Goal: Information Seeking & Learning: Learn about a topic

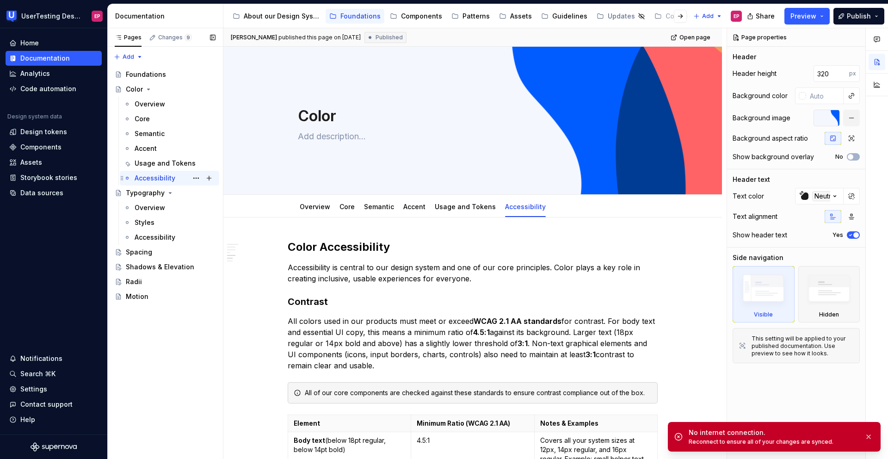
scroll to position [785, 0]
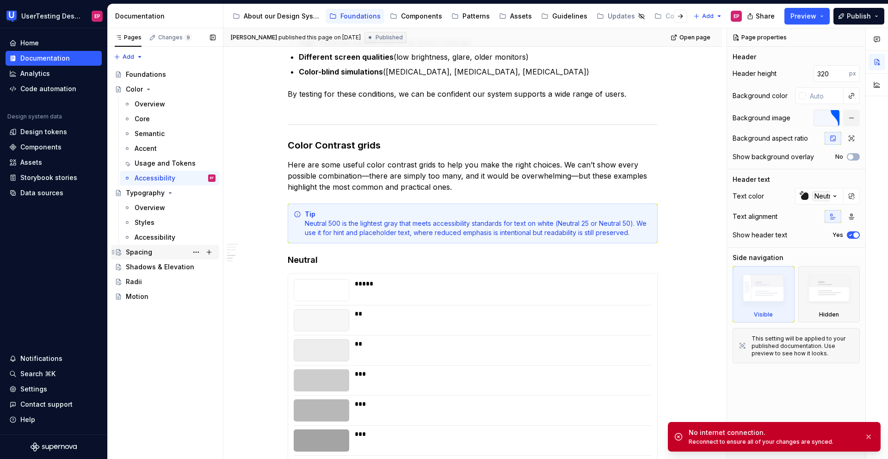
click at [154, 248] on div "Spacing" at bounding box center [171, 252] width 90 height 13
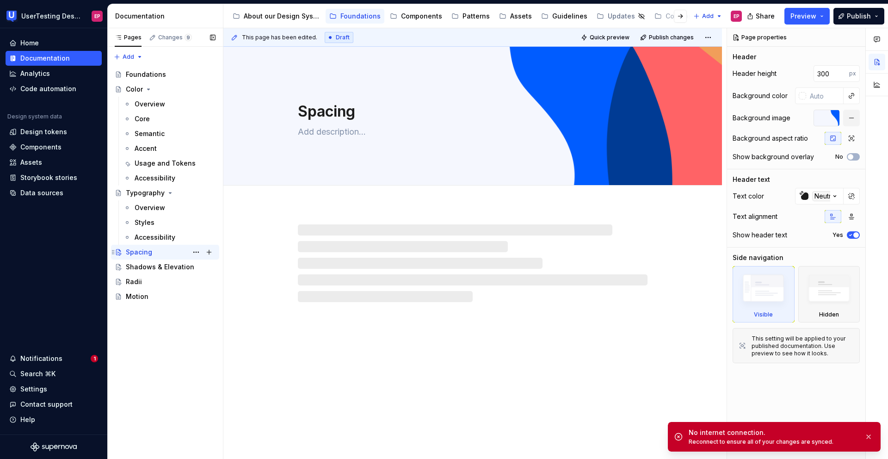
type textarea "*"
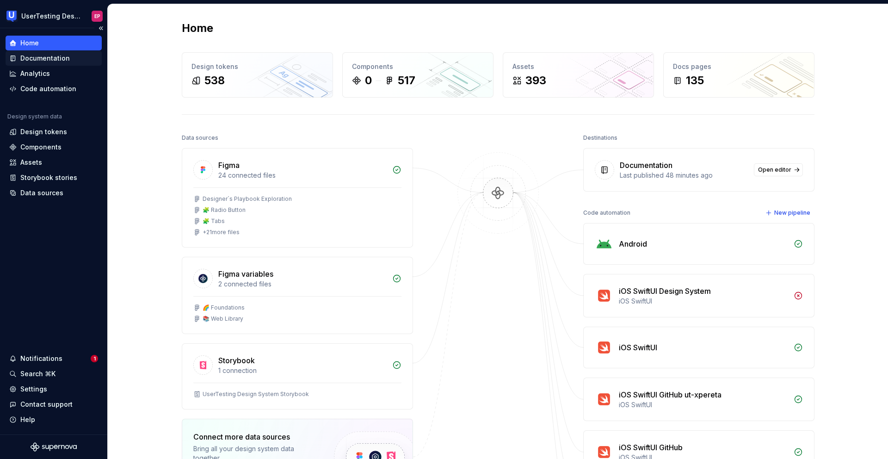
click at [56, 60] on div "Documentation" at bounding box center [44, 58] width 49 height 9
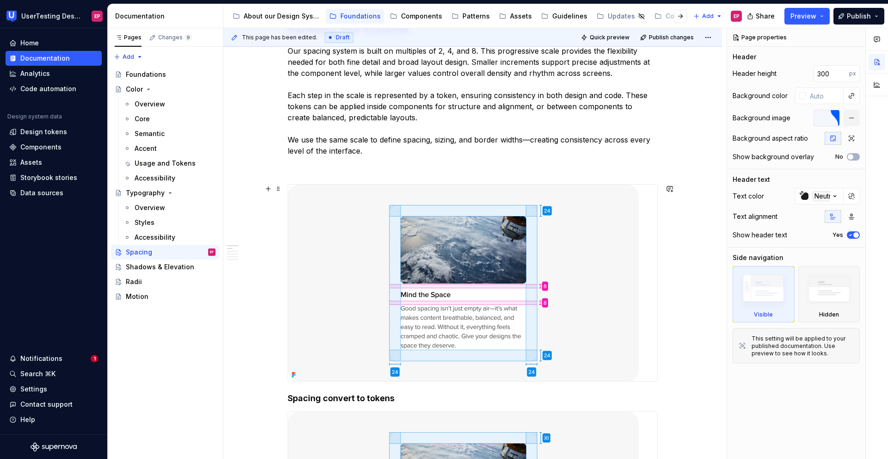
scroll to position [220, 0]
click at [361, 262] on img at bounding box center [463, 283] width 351 height 197
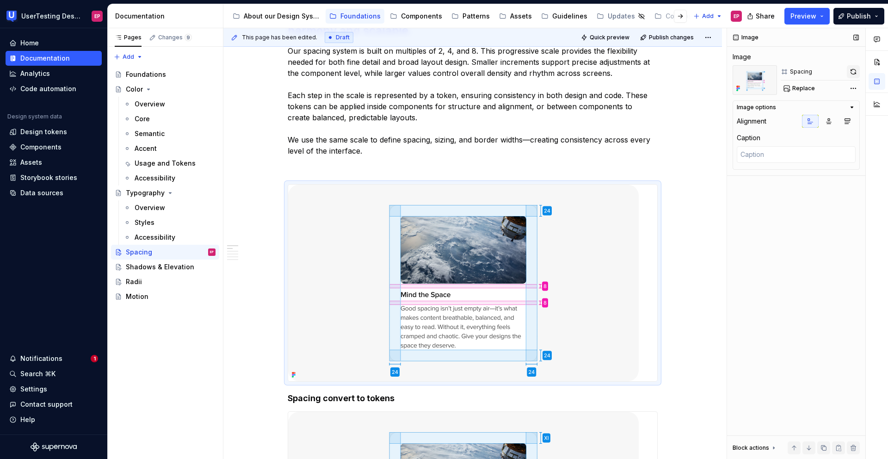
click at [852, 71] on button "button" at bounding box center [853, 71] width 13 height 13
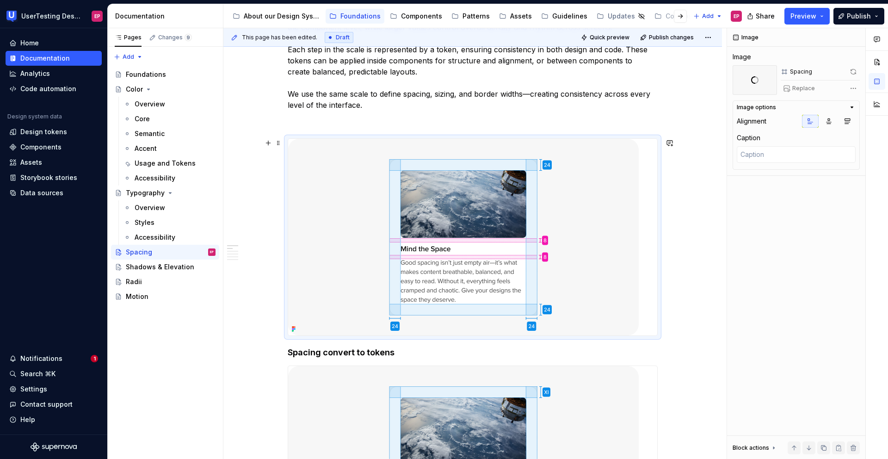
scroll to position [359, 0]
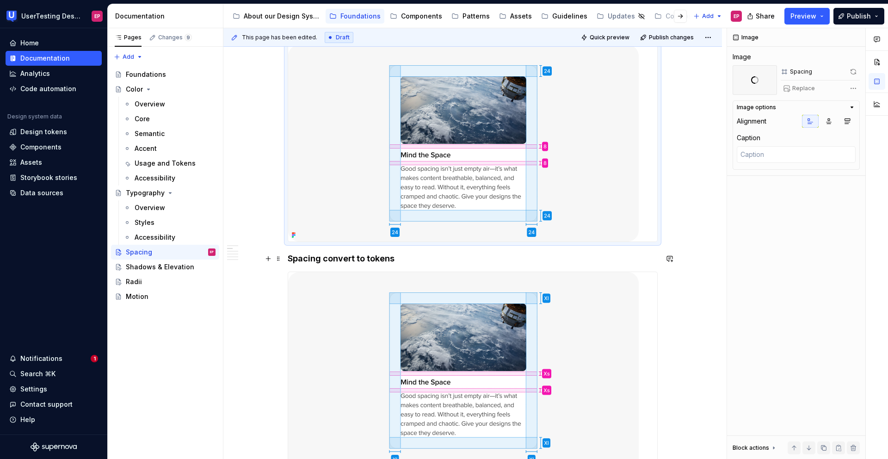
type textarea "*"
click at [394, 259] on h4 "Spacing convert to tokens" at bounding box center [473, 258] width 370 height 11
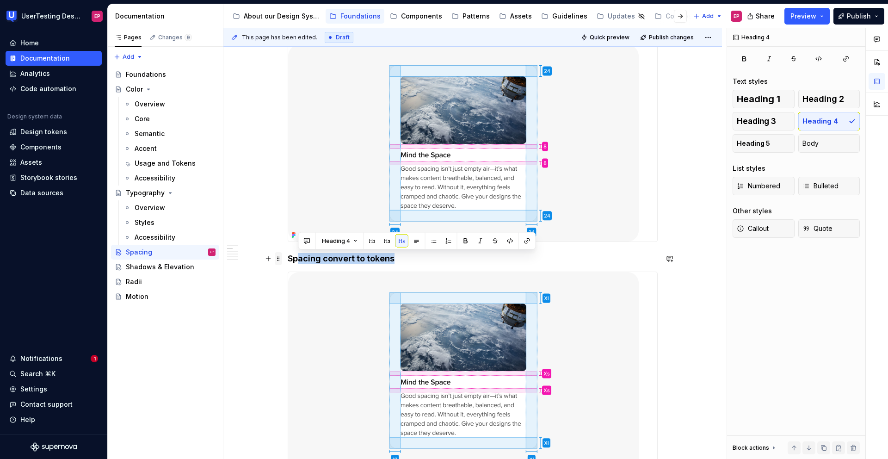
drag, startPoint x: 395, startPoint y: 259, endPoint x: 278, endPoint y: 258, distance: 117.5
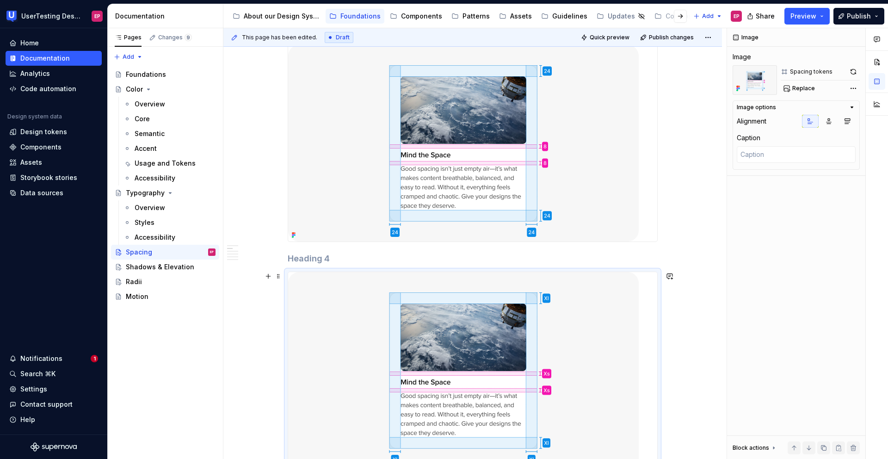
click at [359, 326] on img at bounding box center [463, 370] width 351 height 197
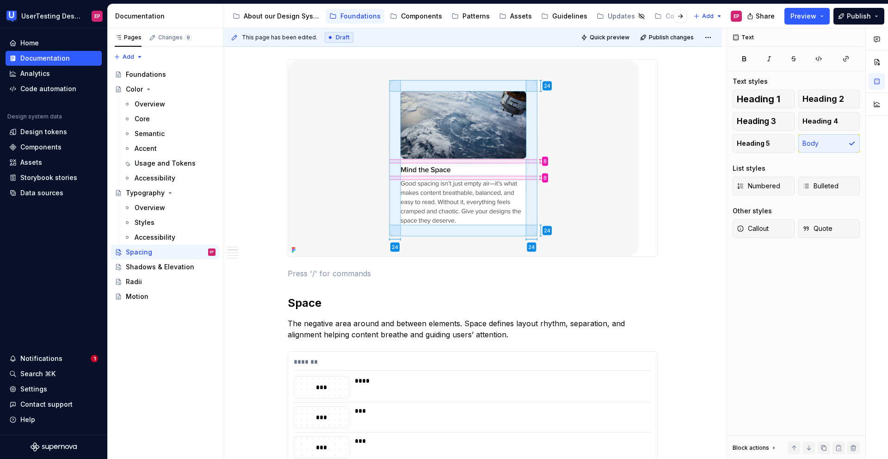
scroll to position [229, 0]
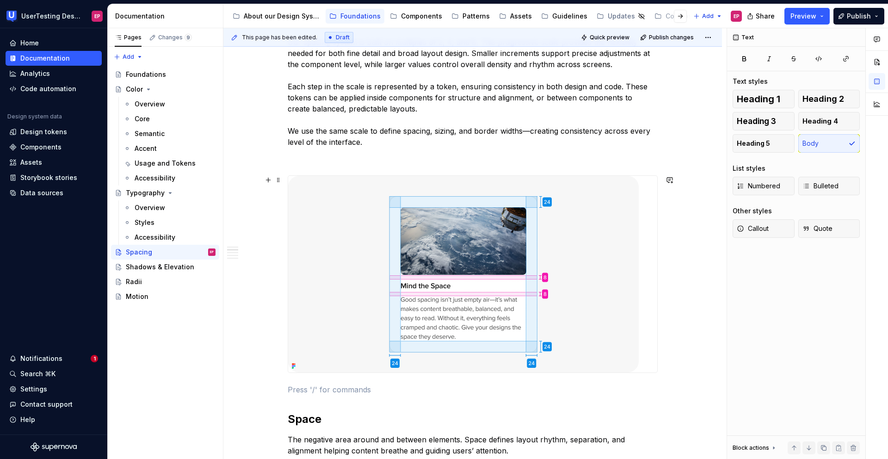
click at [359, 289] on img at bounding box center [463, 274] width 351 height 197
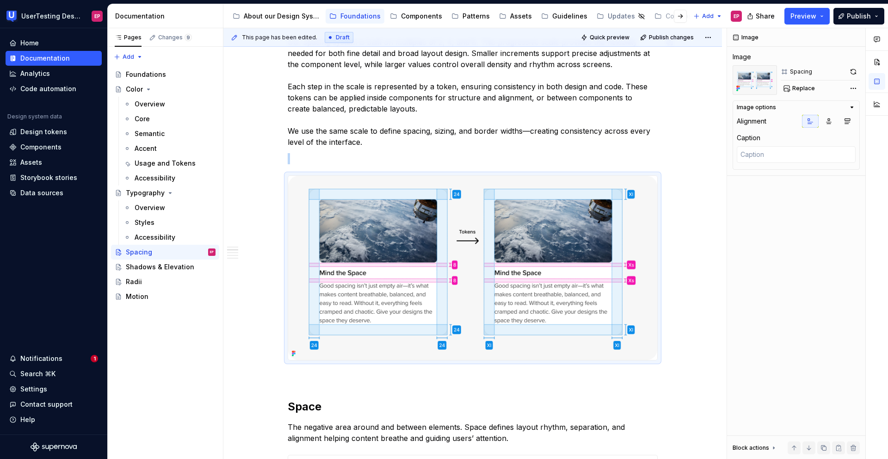
click at [655, 154] on p at bounding box center [473, 158] width 370 height 11
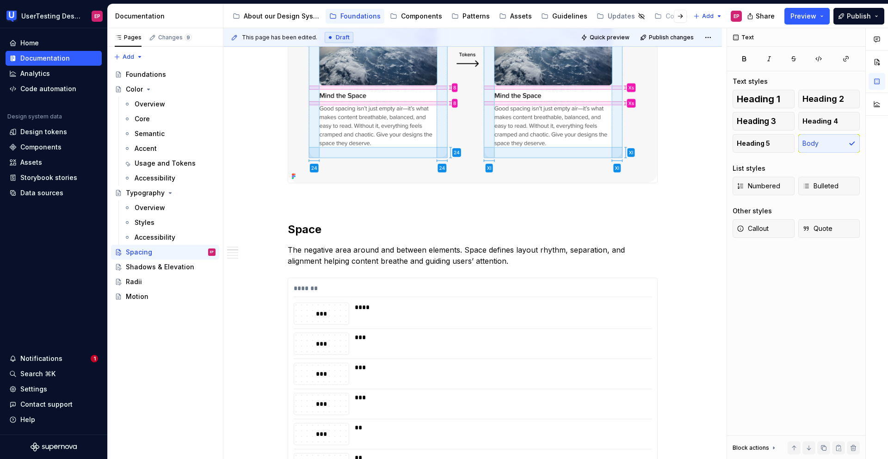
scroll to position [412, 0]
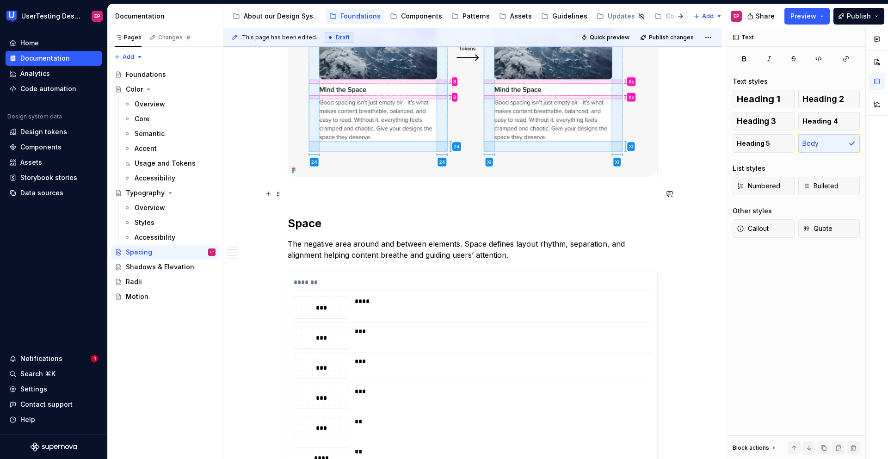
click at [344, 193] on p at bounding box center [473, 193] width 370 height 11
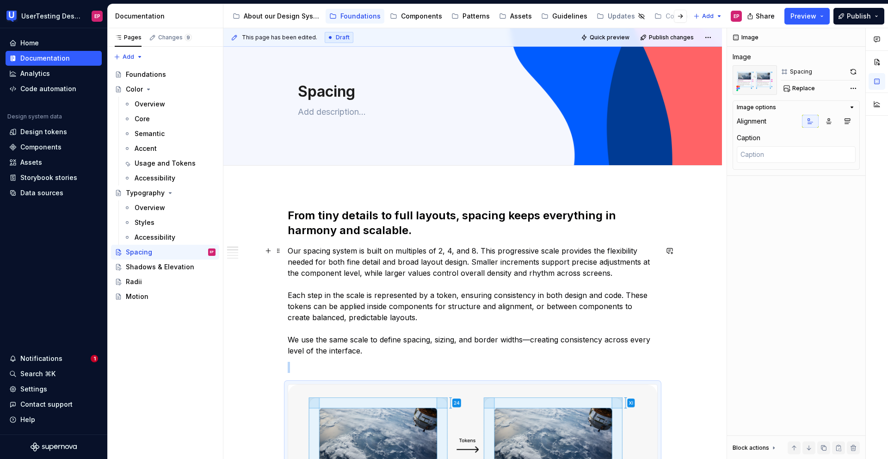
scroll to position [0, 0]
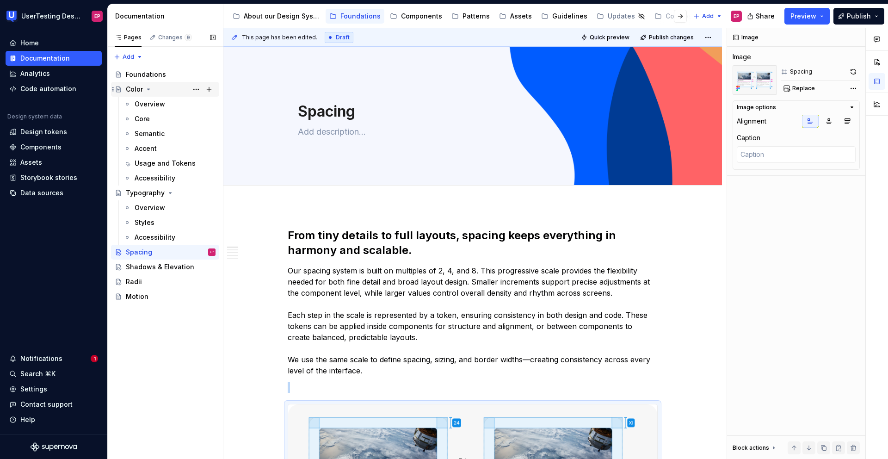
click at [148, 88] on icon "Page tree" at bounding box center [148, 89] width 7 height 7
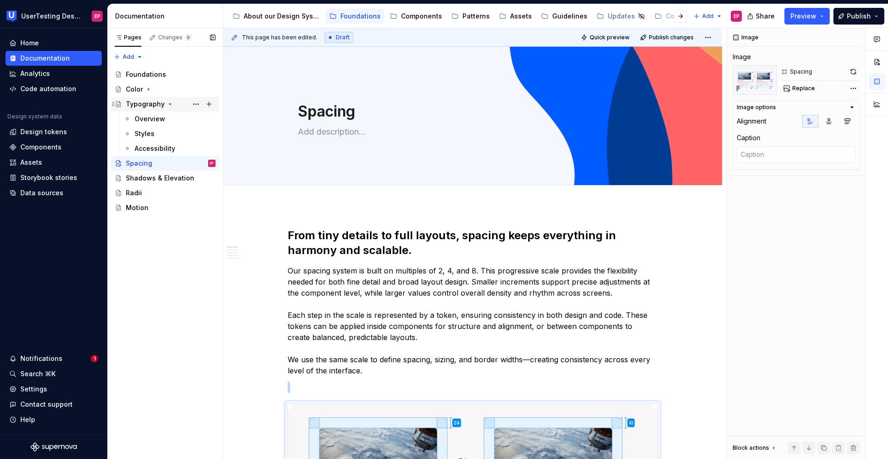
click at [167, 103] on icon "Page tree" at bounding box center [170, 103] width 7 height 7
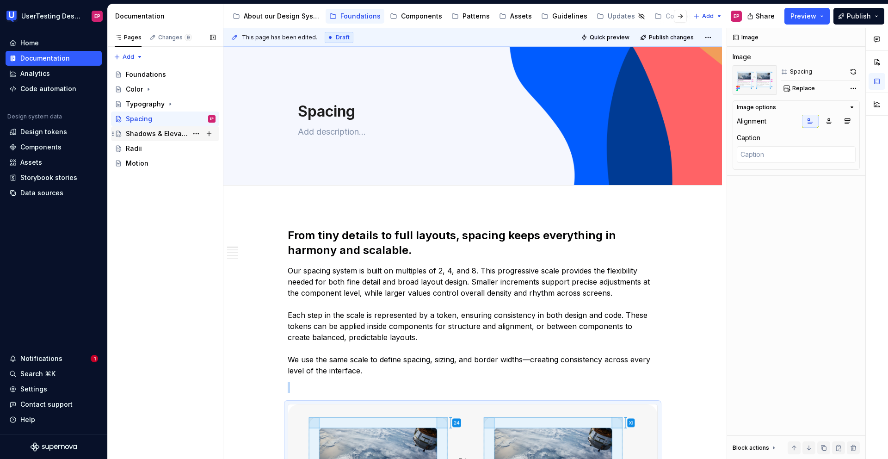
click at [163, 131] on div "Shadows & Elevation" at bounding box center [157, 133] width 62 height 9
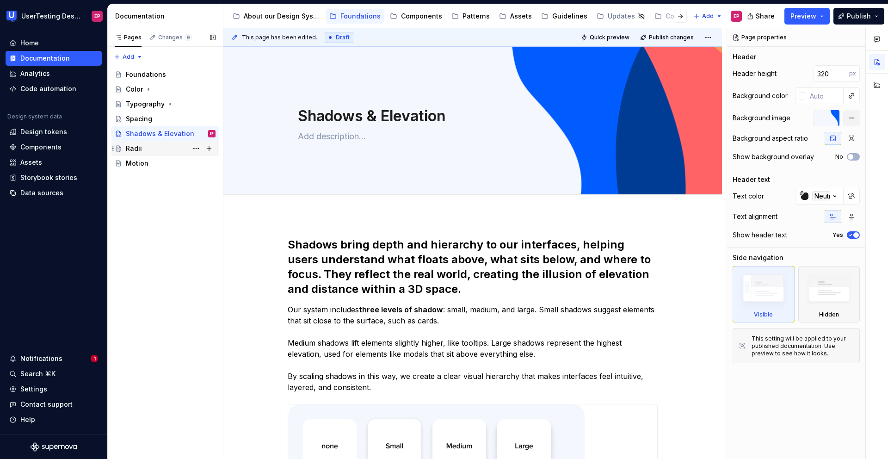
click at [148, 144] on div "Radii" at bounding box center [171, 148] width 90 height 13
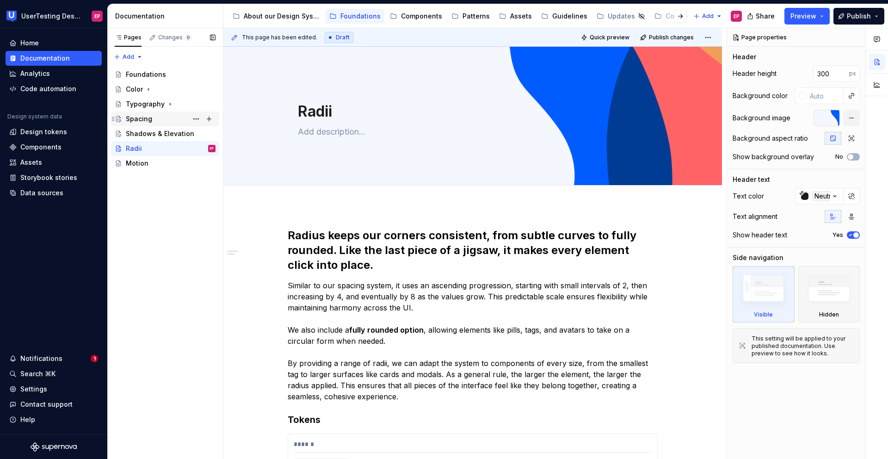
click at [148, 115] on div "Spacing" at bounding box center [139, 118] width 26 height 9
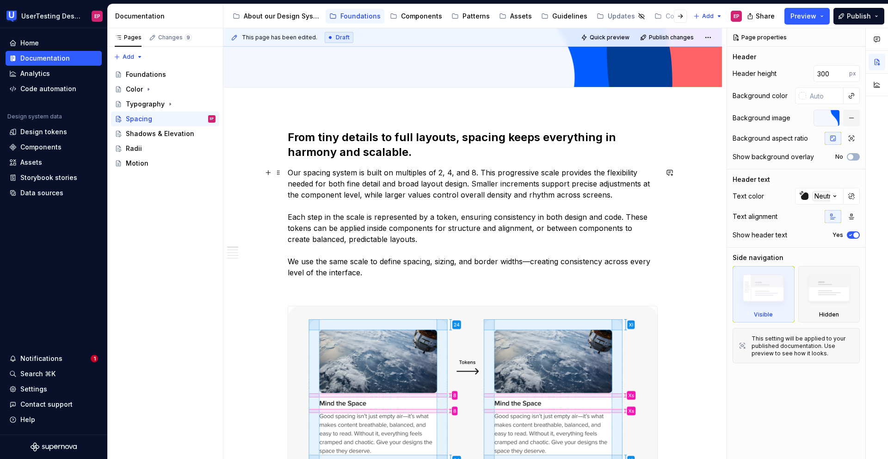
scroll to position [109, 0]
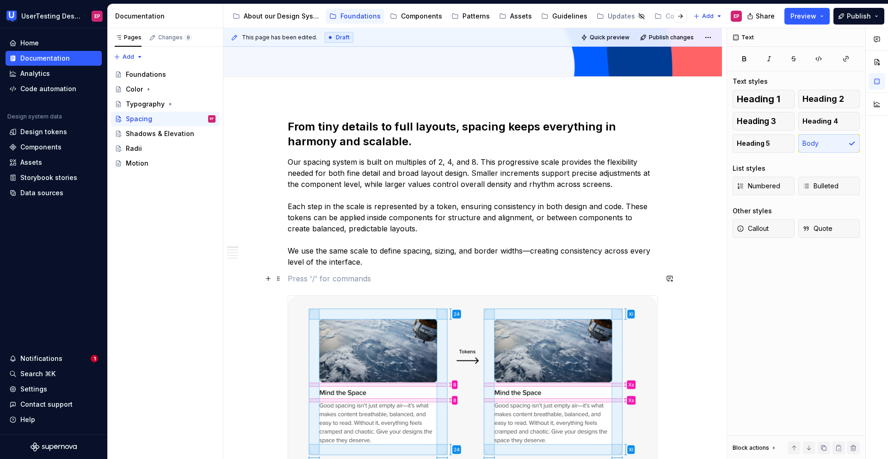
click at [295, 279] on p at bounding box center [473, 278] width 370 height 11
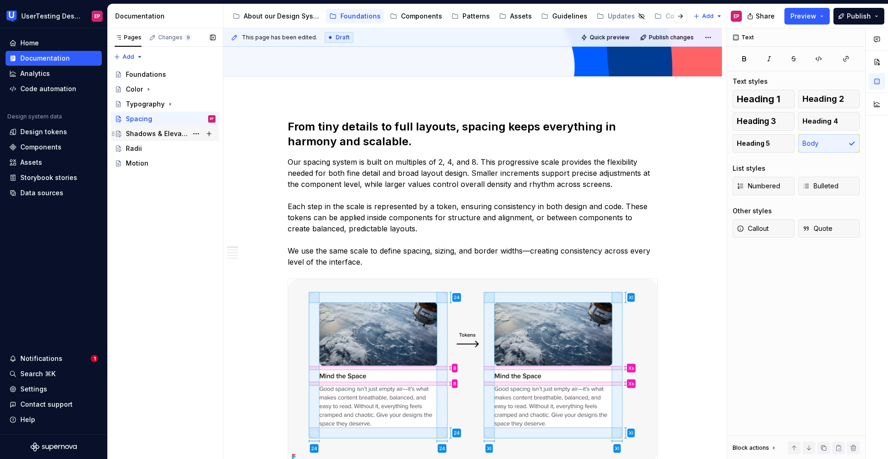
click at [167, 134] on div "Shadows & Elevation" at bounding box center [157, 133] width 62 height 9
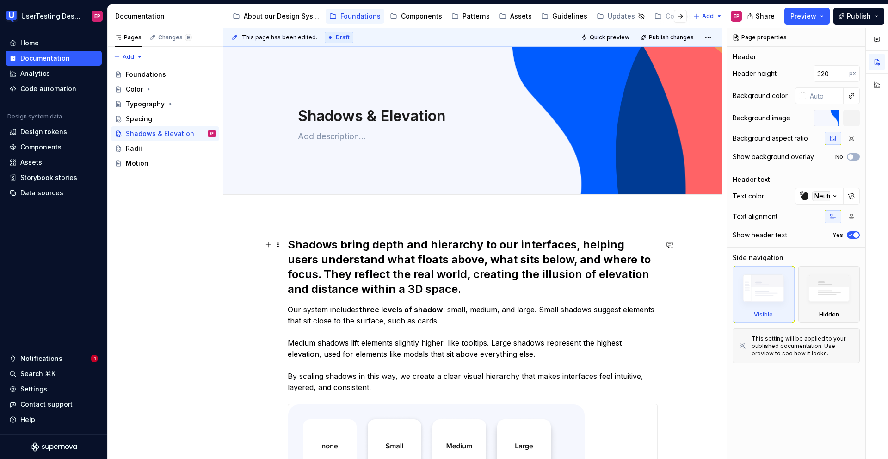
click at [288, 244] on h2 "Shadows bring depth and hierarchy to our interfaces, helping users understand w…" at bounding box center [473, 266] width 370 height 59
click at [148, 150] on div "Radii" at bounding box center [171, 148] width 90 height 13
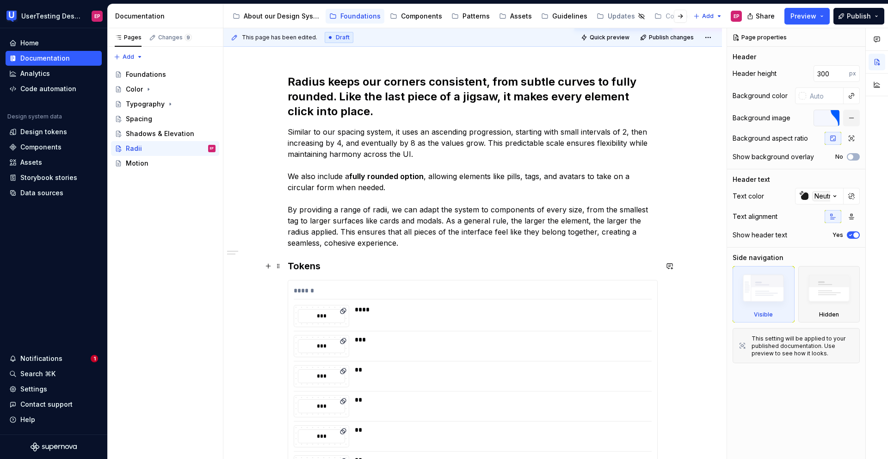
scroll to position [157, 0]
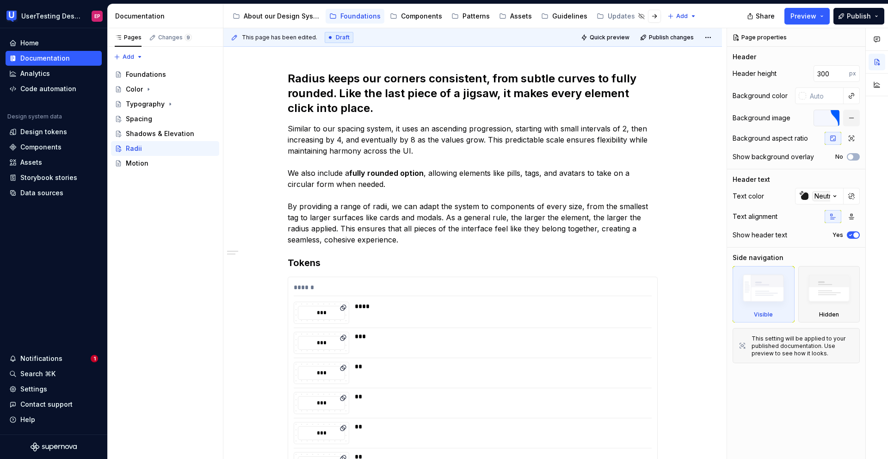
type textarea "*"
